Goal: Information Seeking & Learning: Learn about a topic

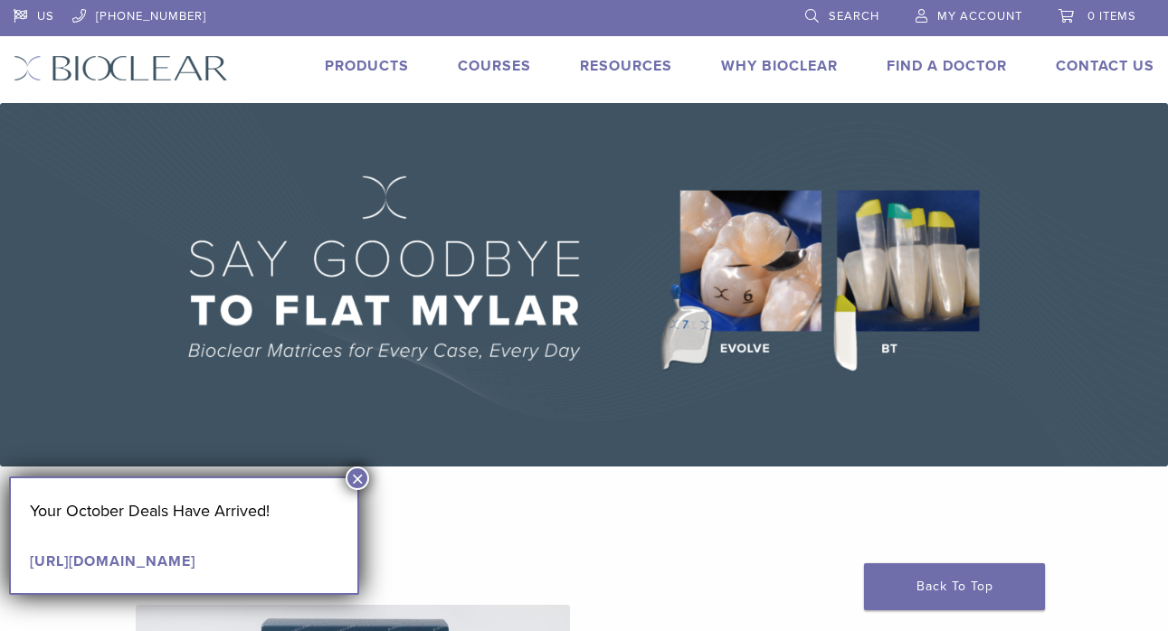
click at [355, 478] on button "×" at bounding box center [358, 479] width 24 height 24
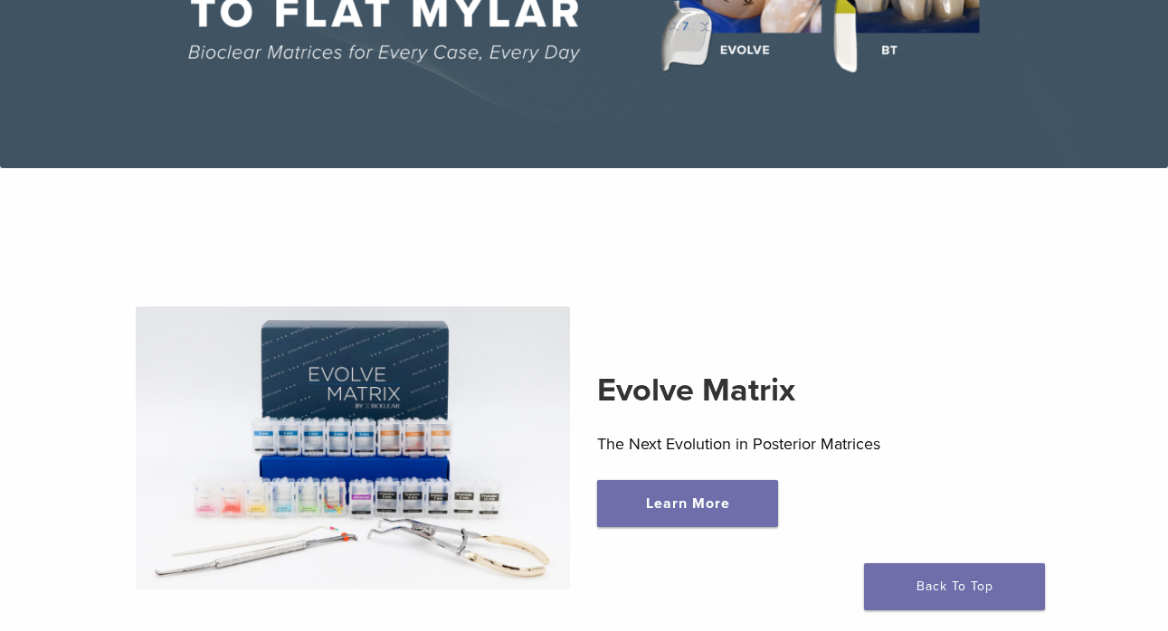
scroll to position [303, 0]
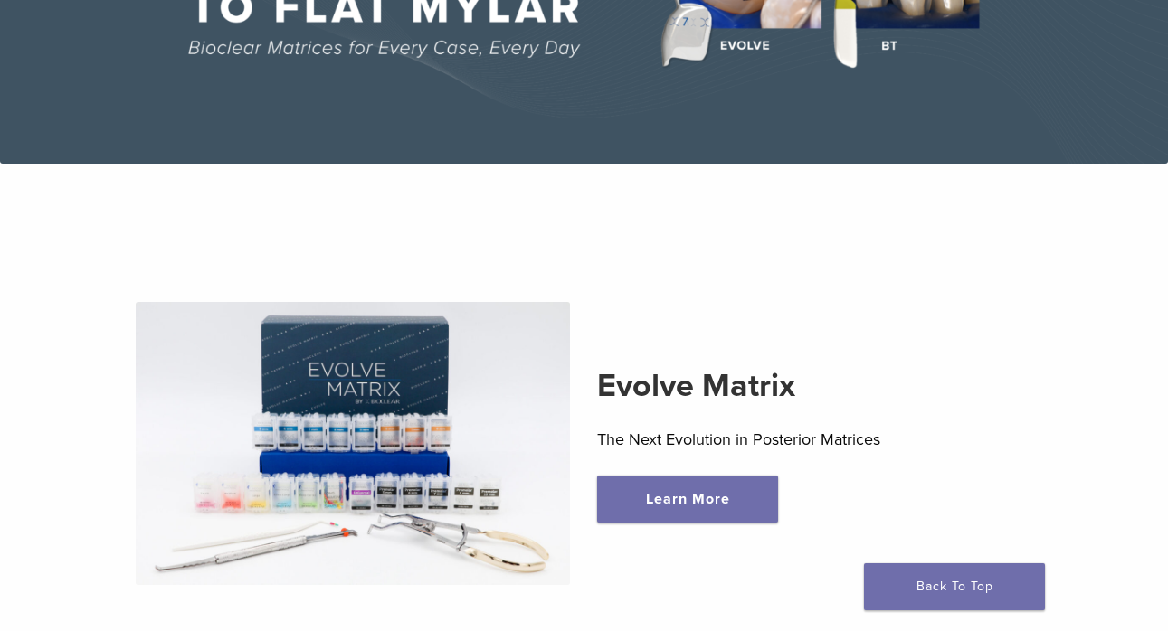
click at [430, 451] on img at bounding box center [353, 443] width 434 height 283
click at [603, 501] on link "Learn More" at bounding box center [687, 499] width 181 height 47
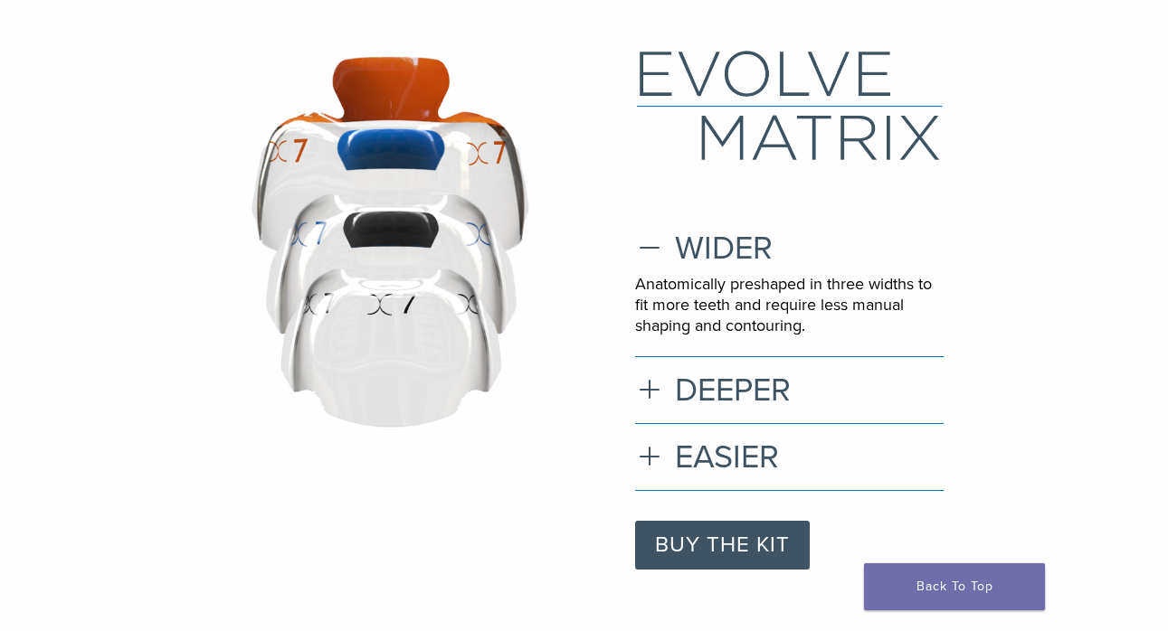
scroll to position [107, 0]
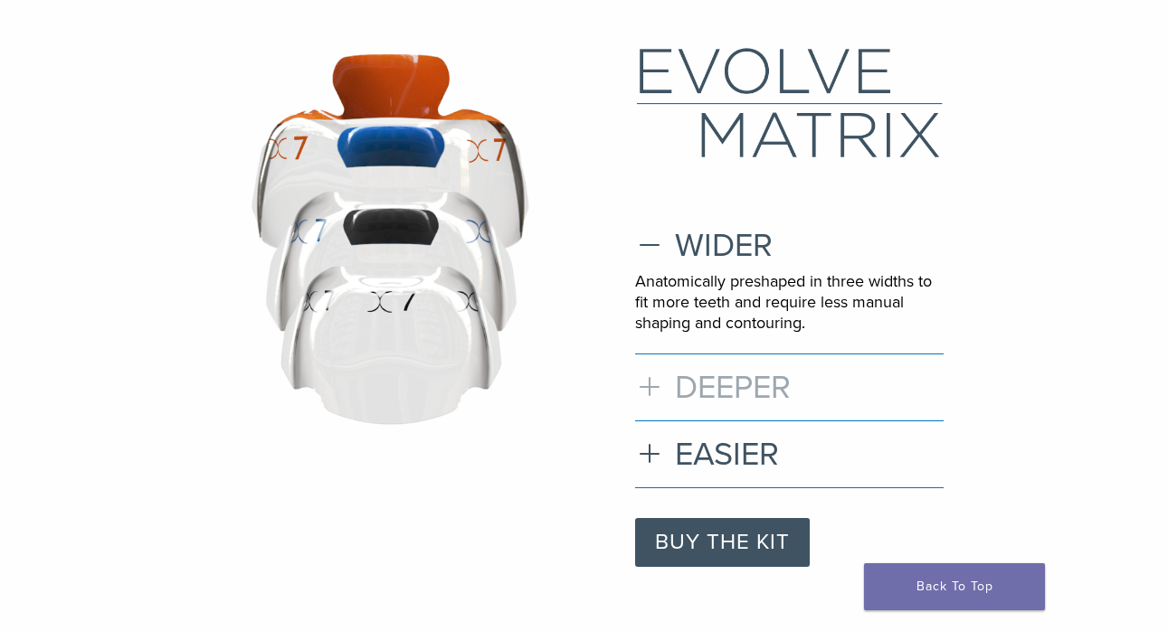
click at [652, 378] on h3 "DEEPER" at bounding box center [789, 387] width 309 height 39
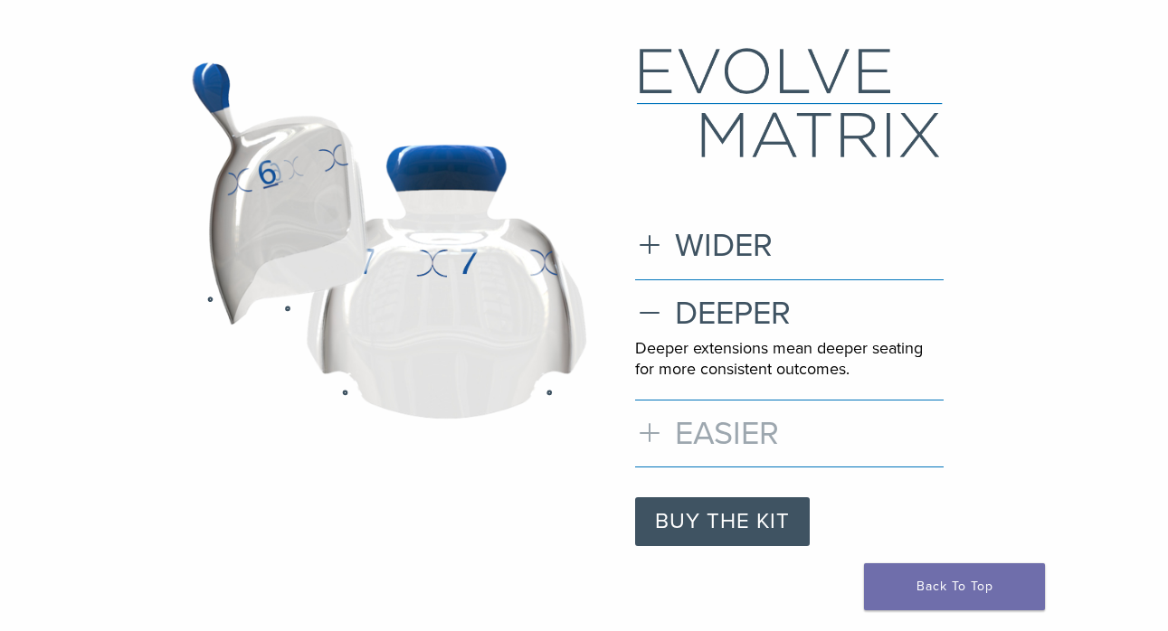
click at [652, 426] on h3 "EASIER" at bounding box center [789, 433] width 309 height 39
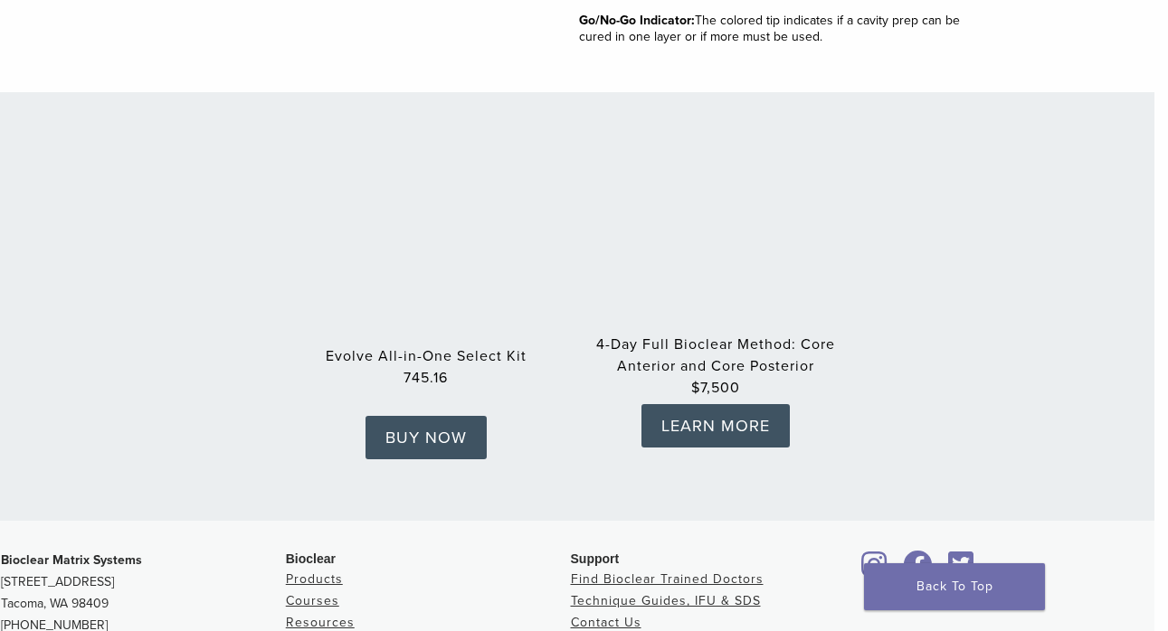
scroll to position [2759, 14]
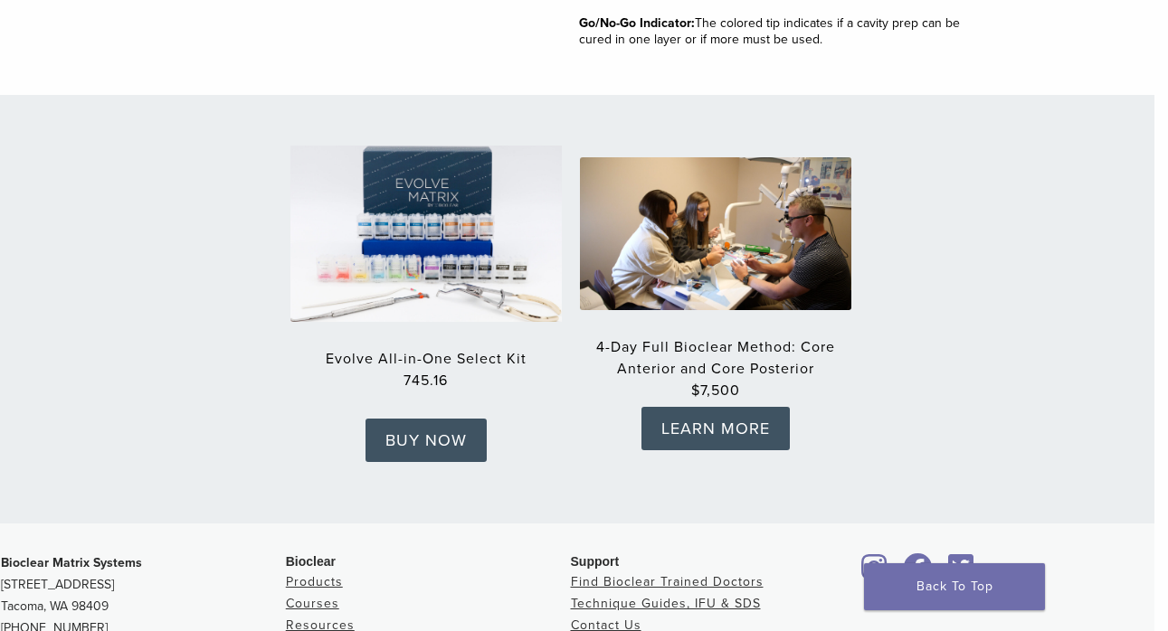
click at [498, 263] on img at bounding box center [426, 234] width 298 height 194
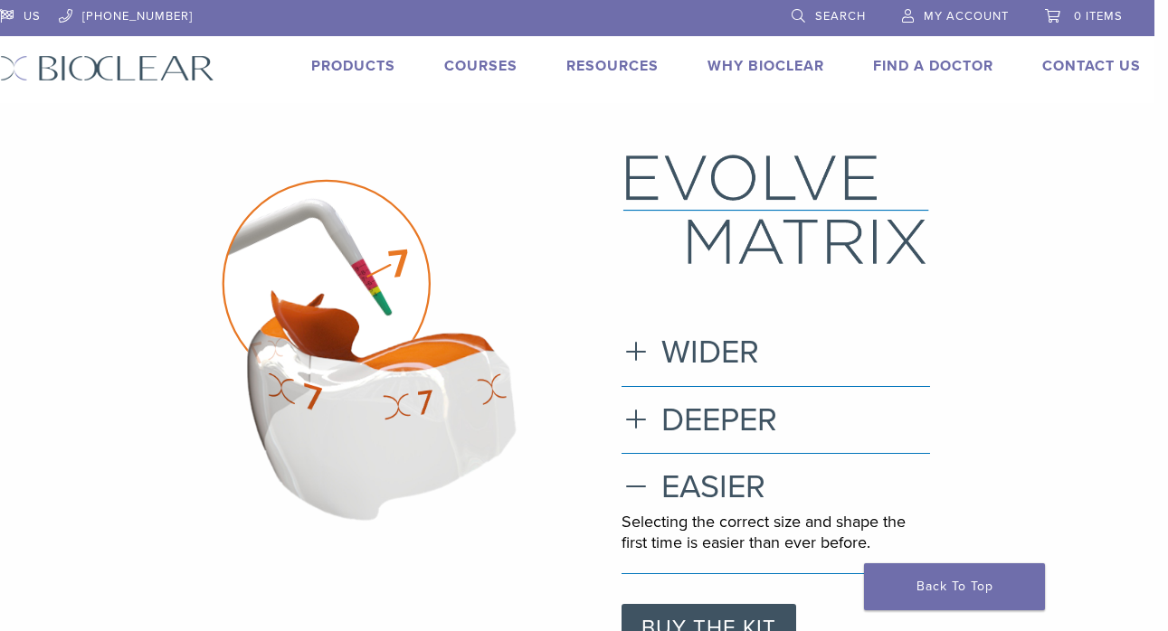
scroll to position [0, 14]
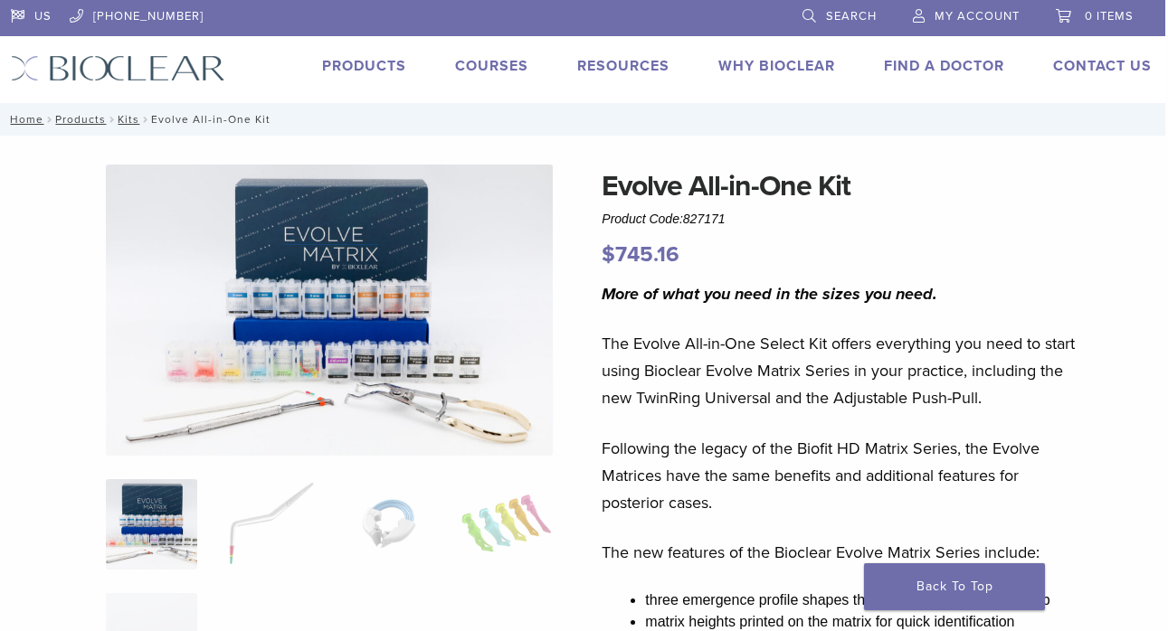
scroll to position [0, 3]
click at [290, 527] on img at bounding box center [269, 524] width 91 height 90
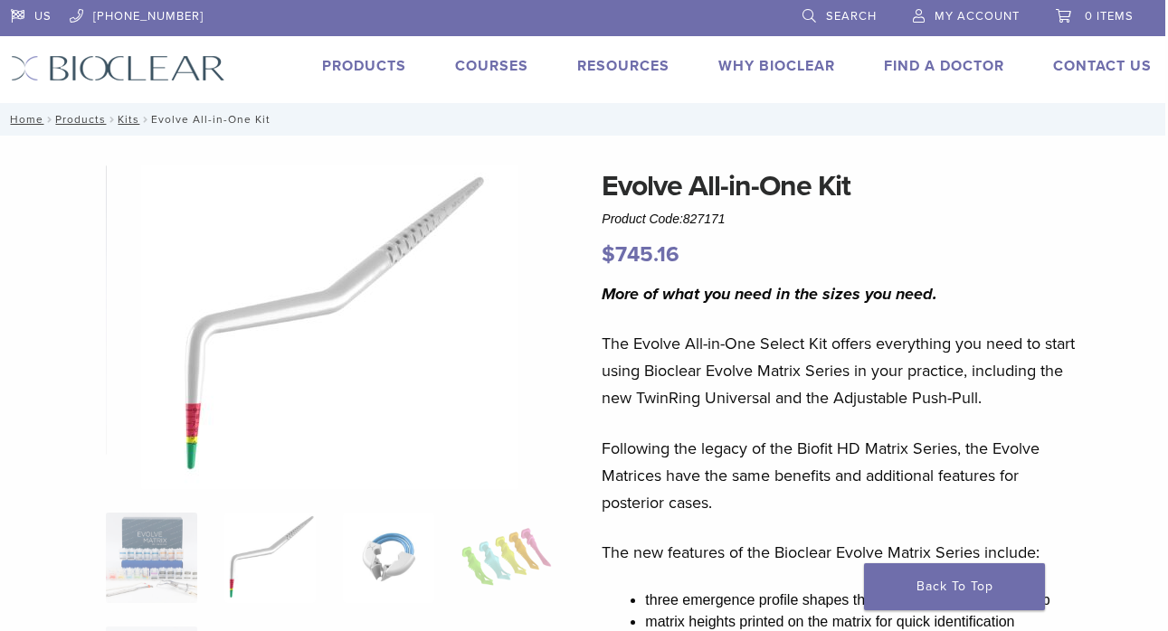
click at [373, 544] on img at bounding box center [388, 558] width 91 height 90
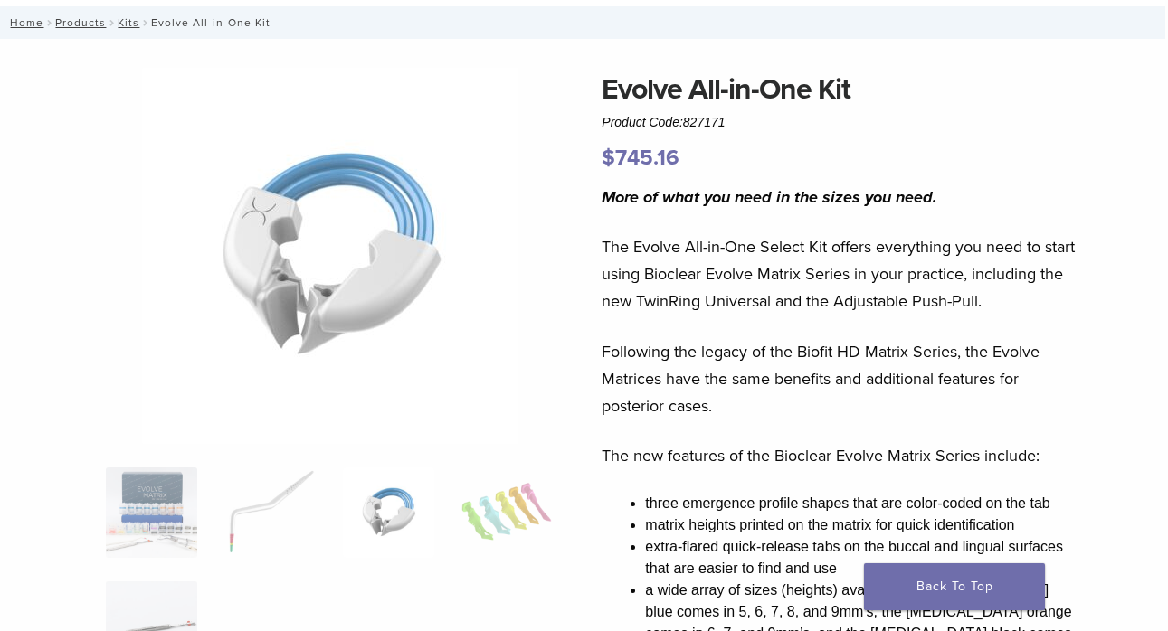
scroll to position [98, 3]
click at [499, 516] on img at bounding box center [506, 512] width 91 height 90
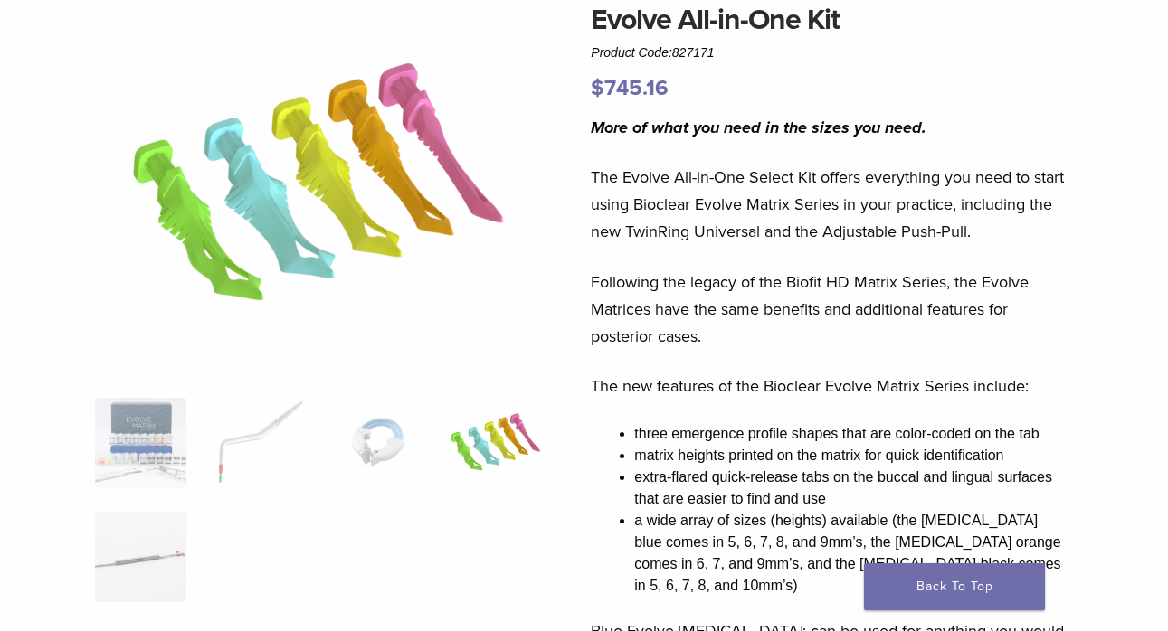
scroll to position [166, 14]
click at [176, 550] on img at bounding box center [140, 557] width 91 height 90
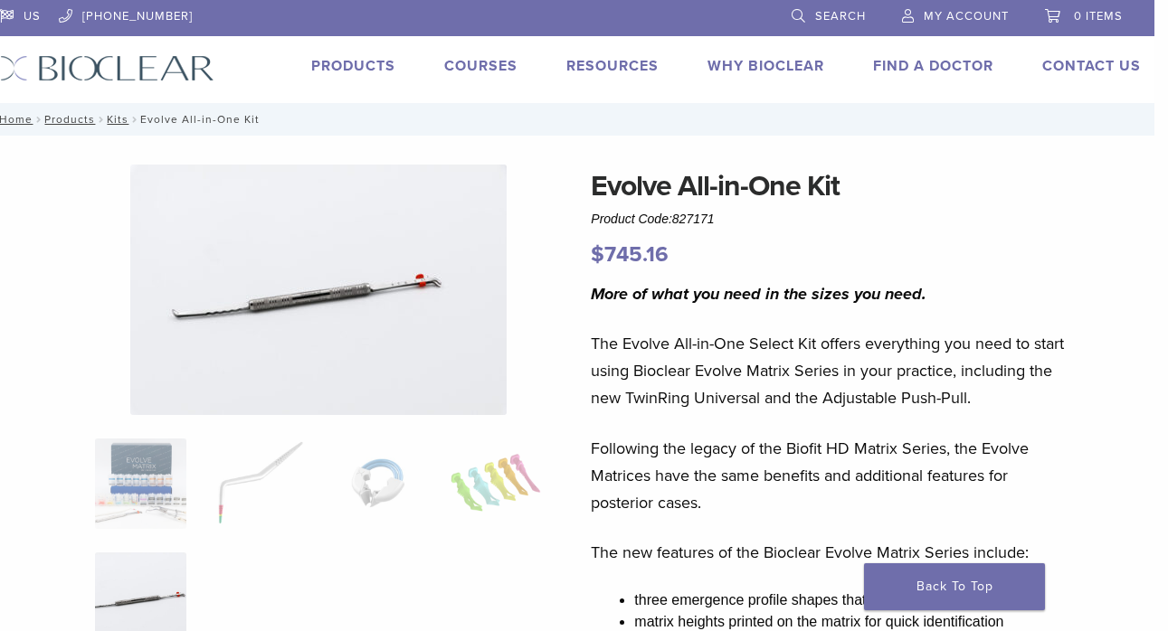
scroll to position [0, 14]
click at [333, 74] on link "Products" at bounding box center [353, 66] width 84 height 18
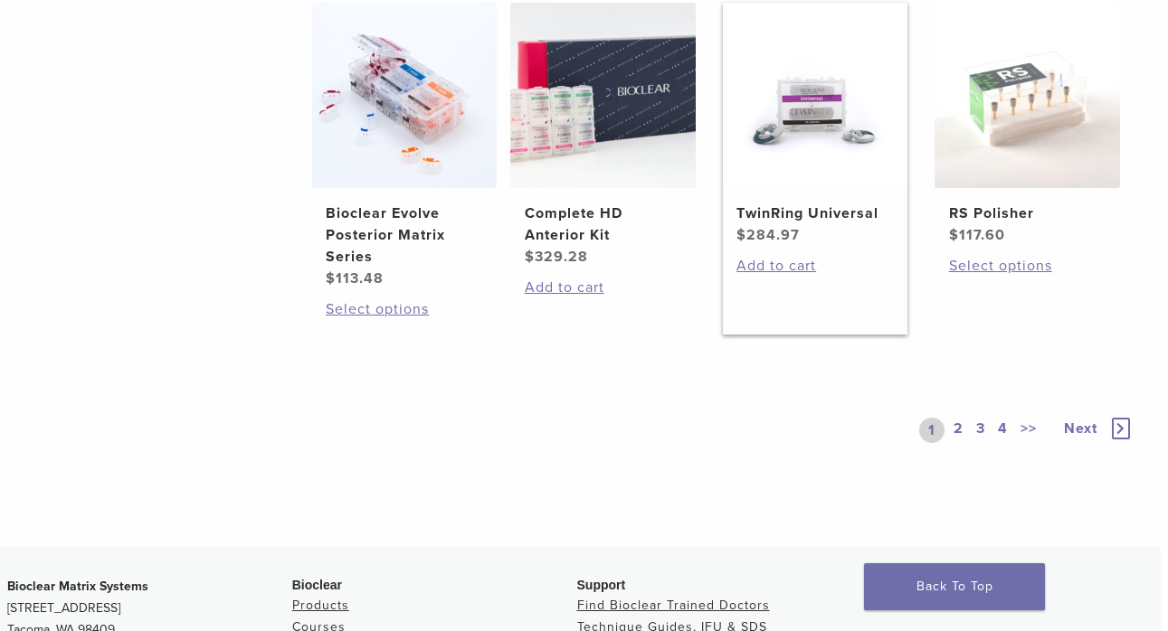
scroll to position [1404, 7]
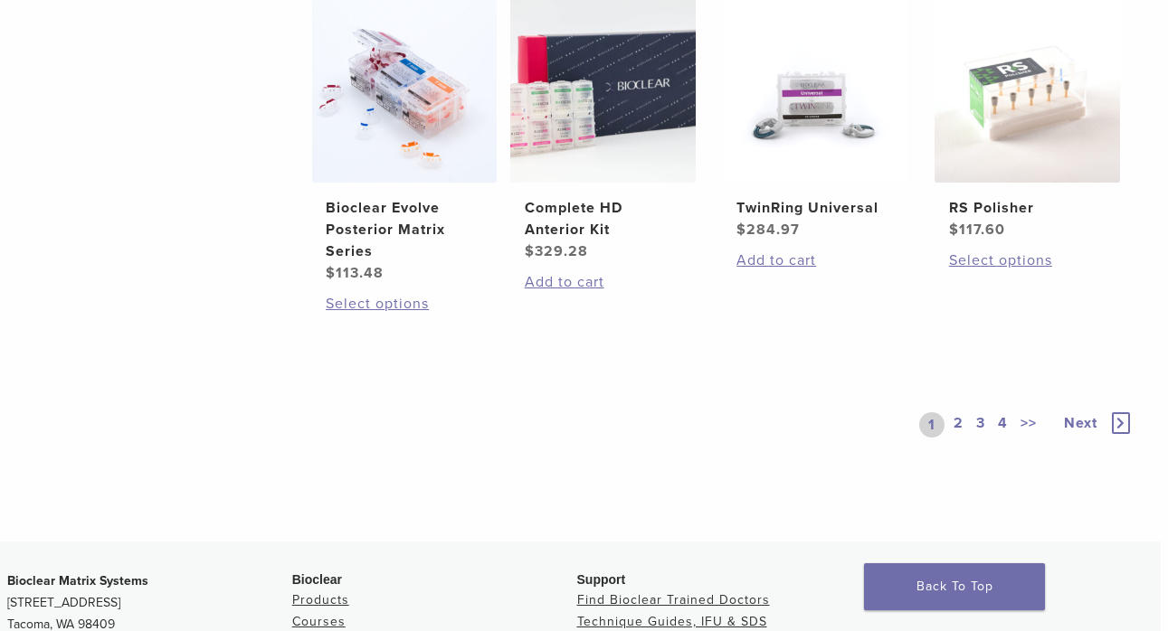
click at [960, 438] on link "2" at bounding box center [958, 424] width 17 height 25
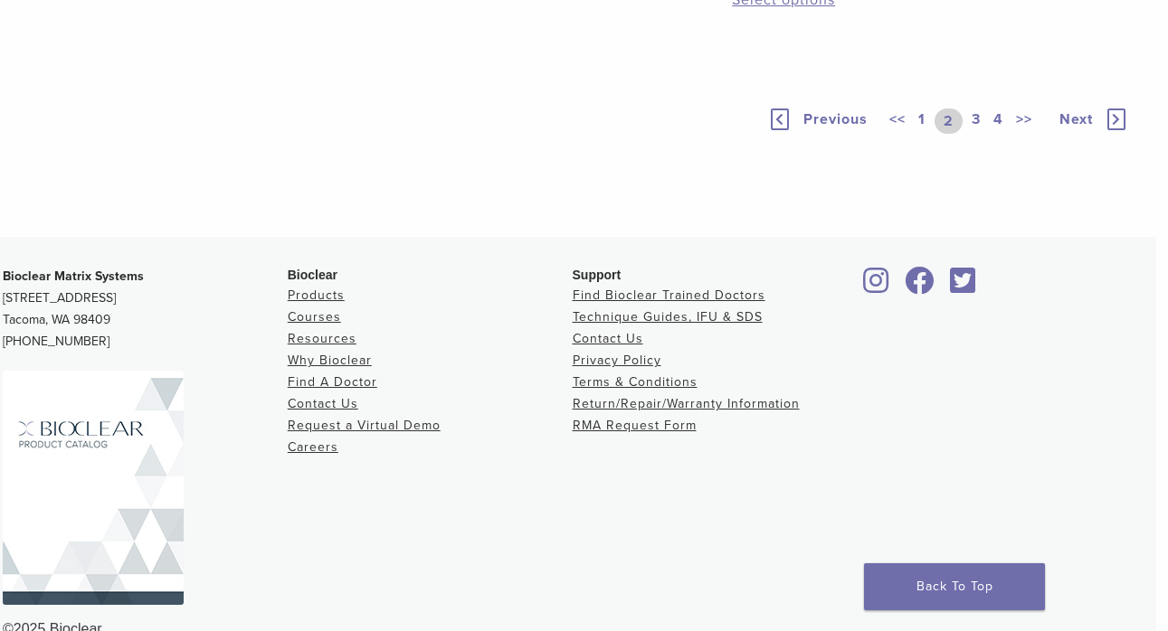
scroll to position [1383, 12]
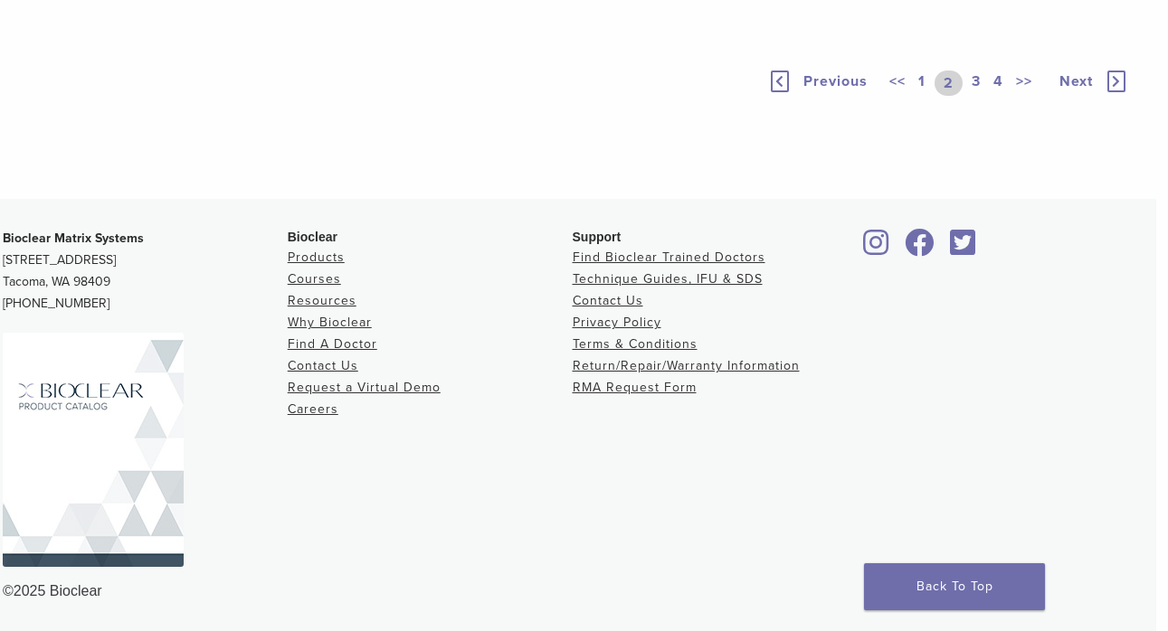
click at [973, 96] on link "3" at bounding box center [976, 83] width 16 height 25
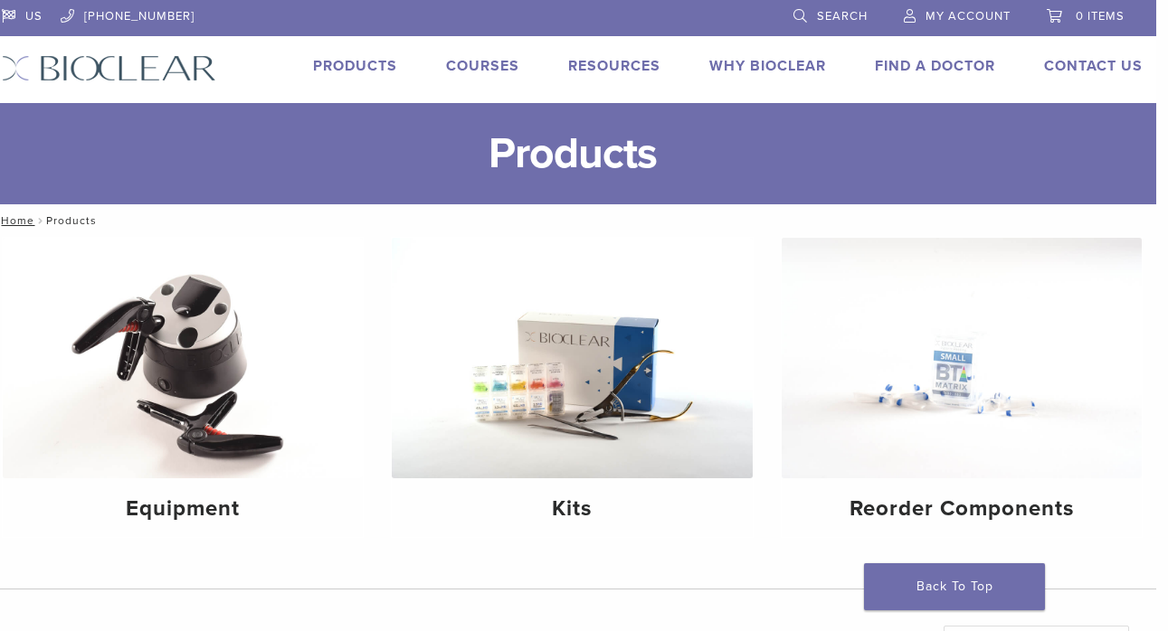
scroll to position [0, 12]
